Goal: Find specific page/section: Find specific page/section

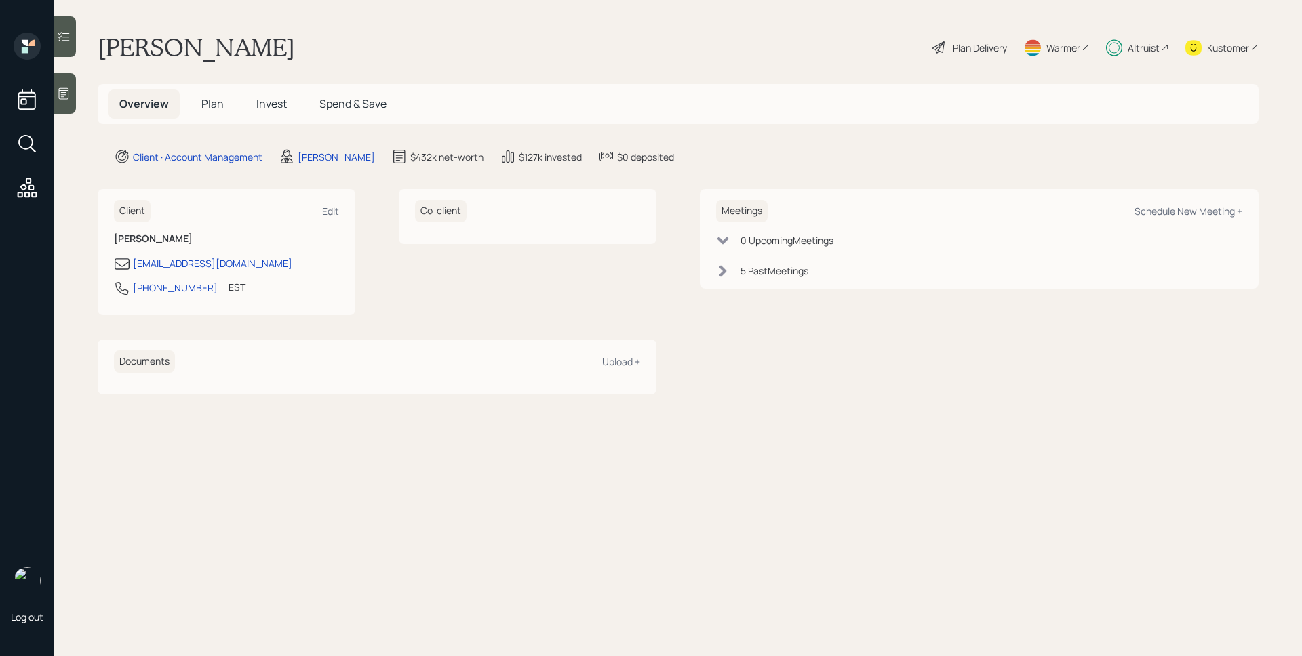
click at [1128, 43] on div "Altruist" at bounding box center [1144, 48] width 32 height 14
click at [729, 136] on main "[PERSON_NAME] Plan Delivery Warmer Altruist Kustomer Overview Plan Invest Spend…" at bounding box center [678, 328] width 1248 height 656
click at [212, 105] on span "Plan" at bounding box center [212, 103] width 22 height 15
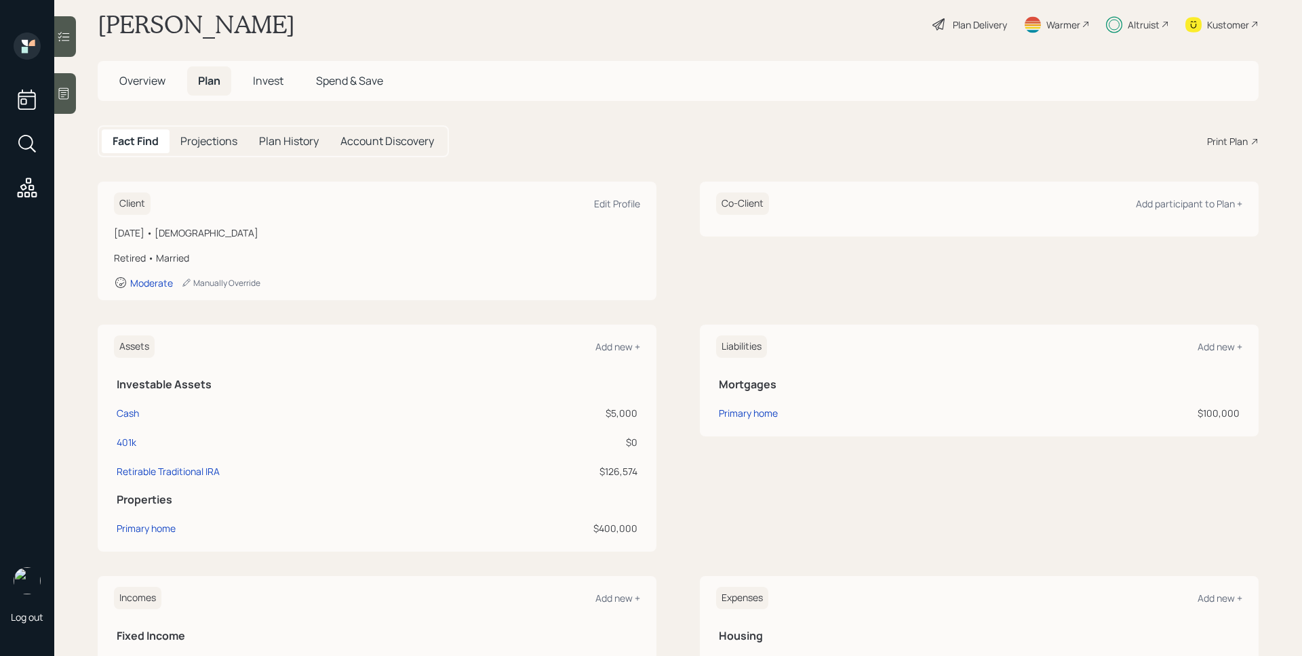
scroll to position [304, 0]
